Goal: Use online tool/utility

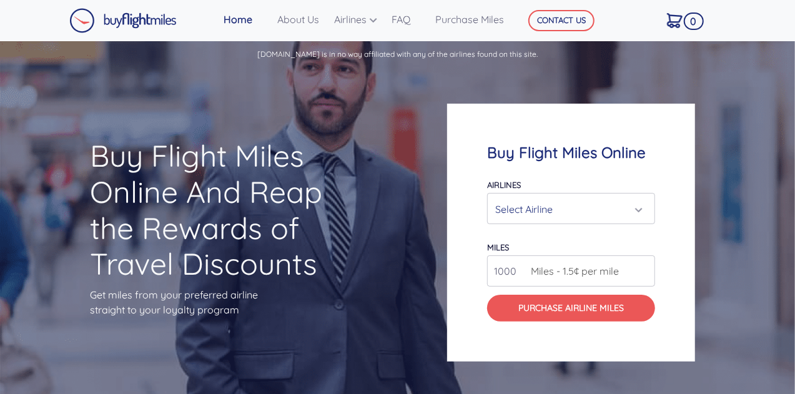
click at [592, 222] on div "Select Airline" at bounding box center [571, 209] width 167 height 30
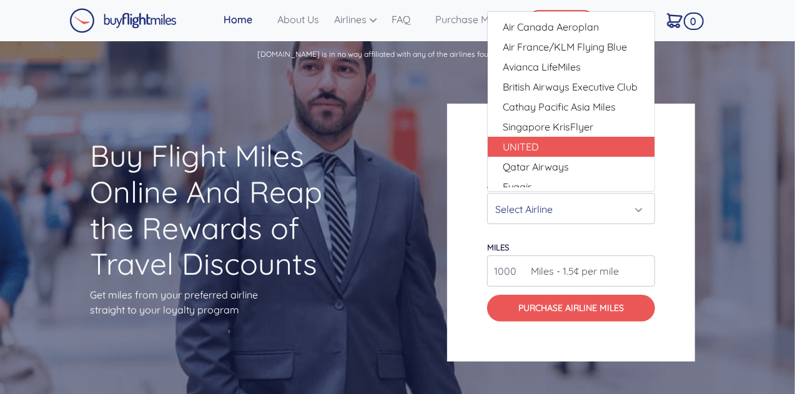
click at [602, 148] on link "UNITED" at bounding box center [571, 147] width 167 height 20
select select "UNITED"
type input "80000"
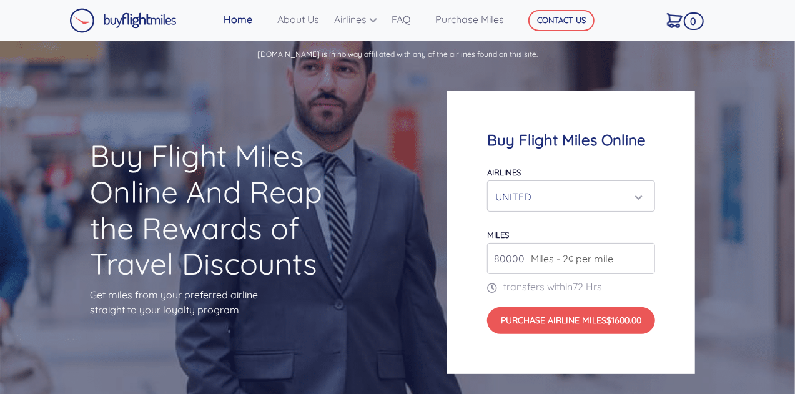
click at [609, 261] on span "Miles - 2¢ per mile" at bounding box center [569, 258] width 89 height 15
click at [633, 262] on input "80000" at bounding box center [571, 258] width 168 height 31
click at [645, 260] on input "80000" at bounding box center [571, 258] width 168 height 31
